Goal: Transaction & Acquisition: Purchase product/service

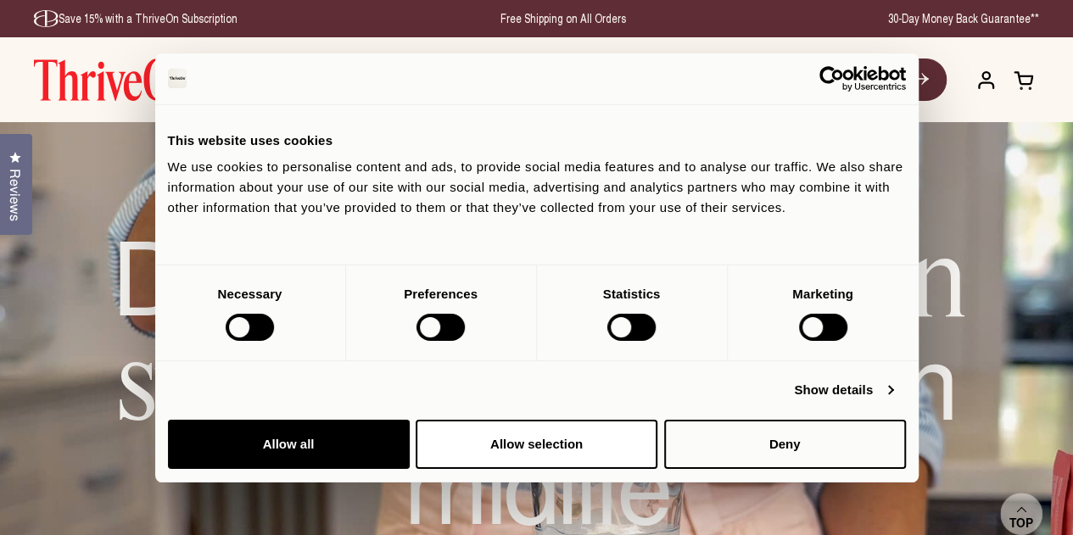
drag, startPoint x: 494, startPoint y: 79, endPoint x: 500, endPoint y: 25, distance: 54.6
click at [494, 79] on span "Shop Now" at bounding box center [498, 80] width 64 height 20
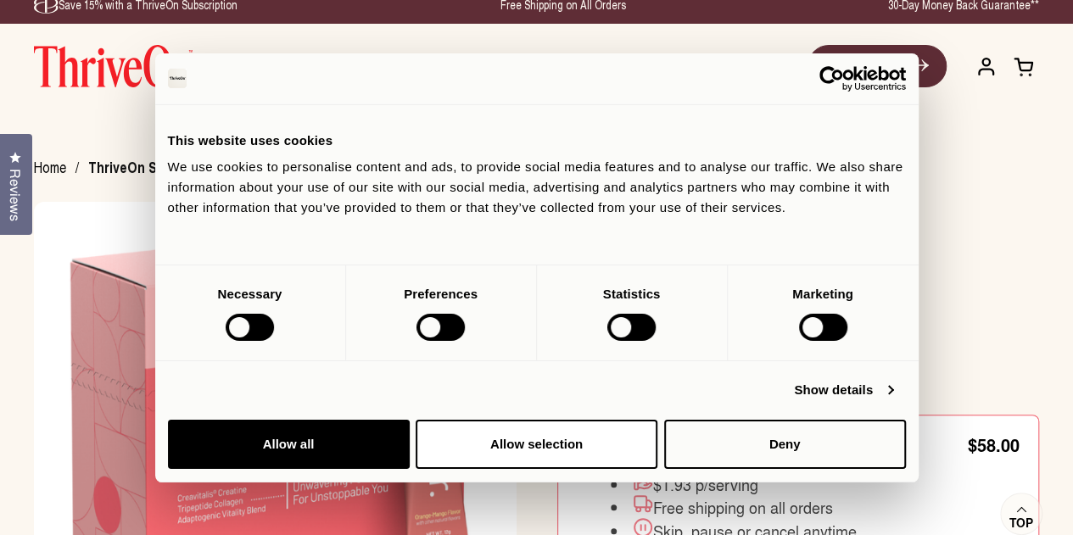
scroll to position [28, 0]
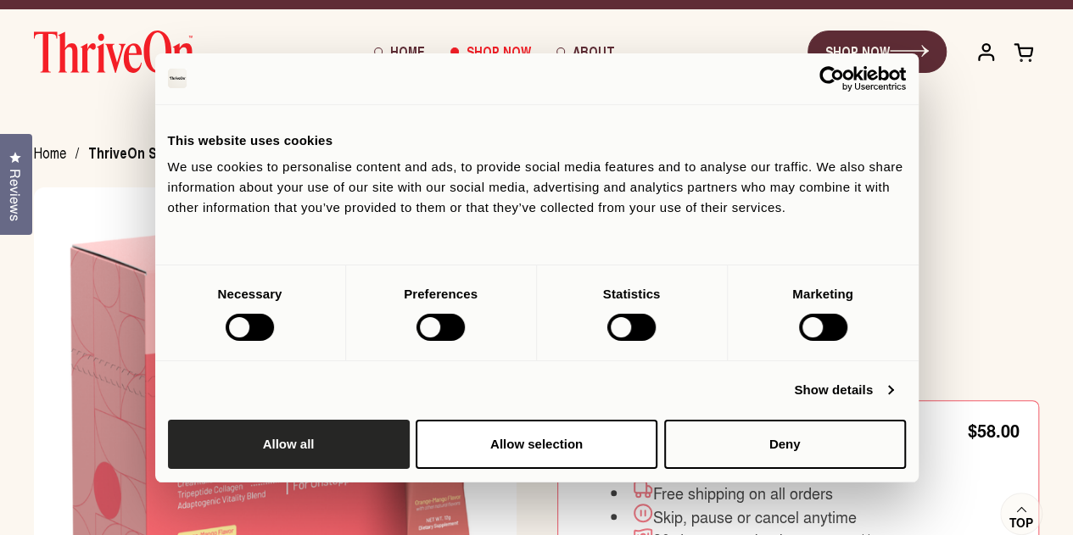
drag, startPoint x: 875, startPoint y: 310, endPoint x: 853, endPoint y: 298, distance: 25.0
click at [410, 420] on button "Allow all" at bounding box center [289, 444] width 242 height 49
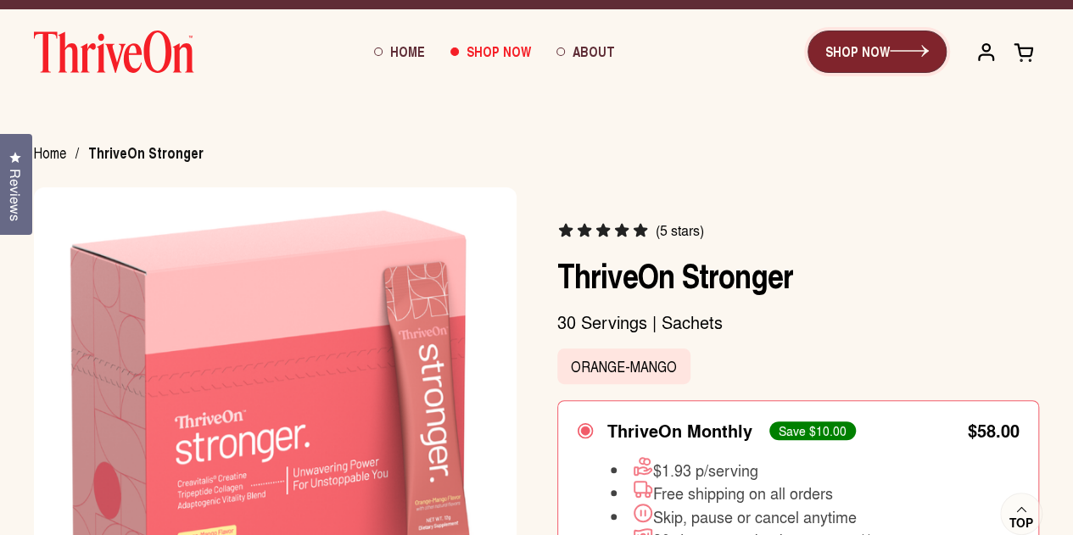
click at [912, 59] on link "SHOP NOW" at bounding box center [876, 52] width 139 height 42
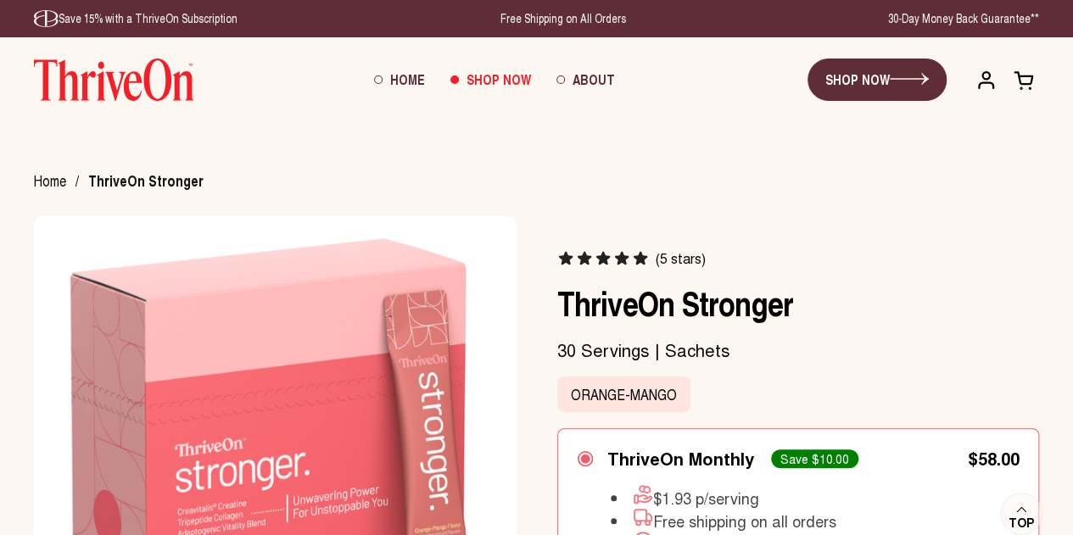
scroll to position [3, 0]
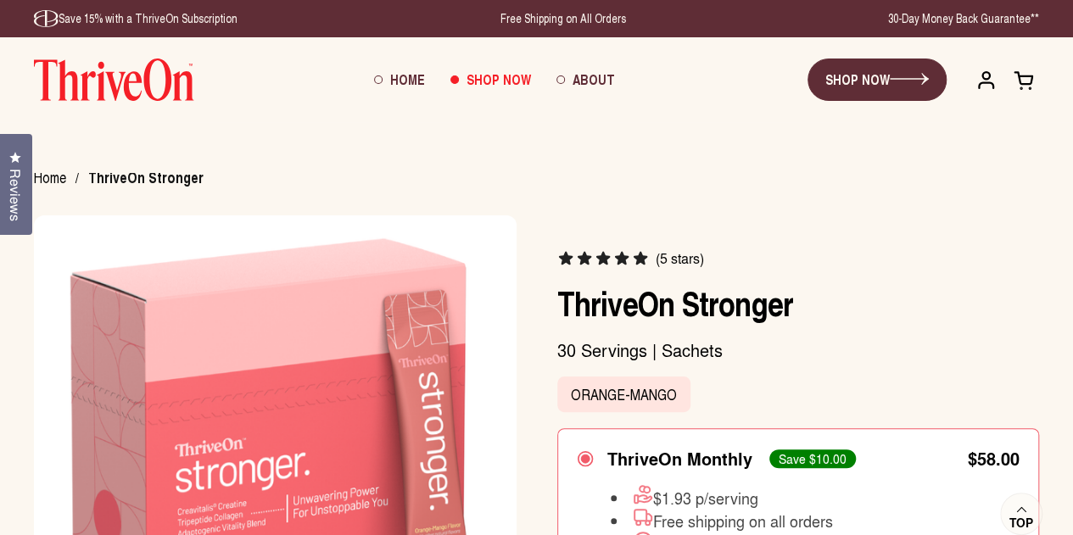
drag, startPoint x: 556, startPoint y: 298, endPoint x: 812, endPoint y: 300, distance: 256.1
click at [812, 300] on h1 "ThriveOn Stronger" at bounding box center [798, 302] width 483 height 41
copy h1 "ThriveOn Stronger"
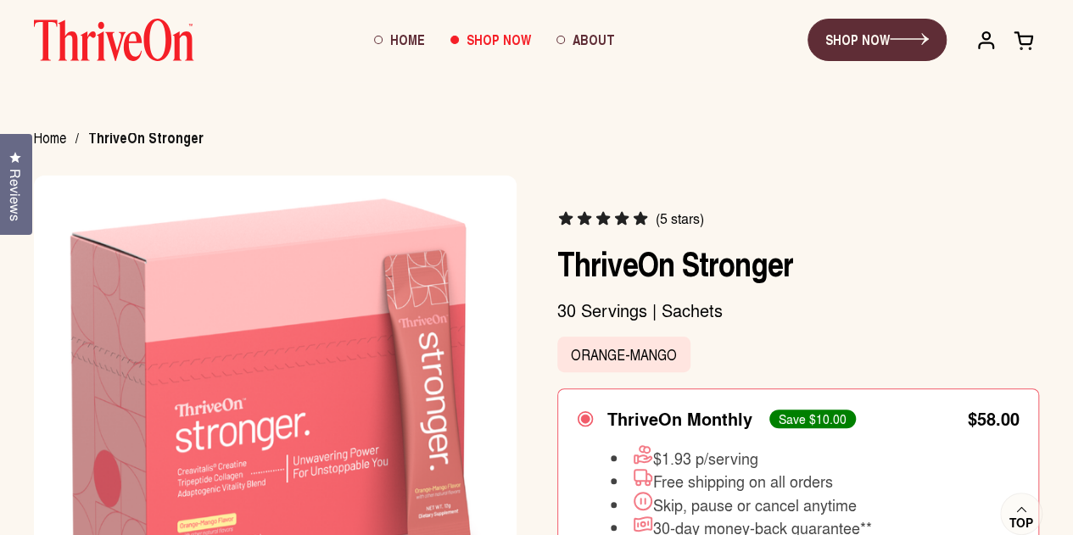
scroll to position [0, 0]
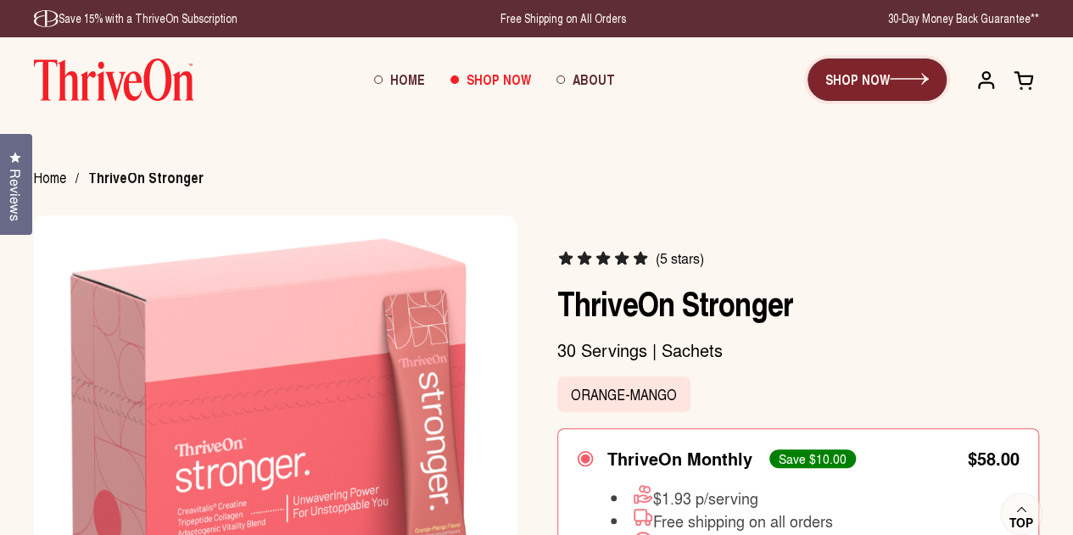
click at [877, 83] on link "SHOP NOW" at bounding box center [876, 80] width 139 height 42
